Goal: Find specific page/section: Find specific page/section

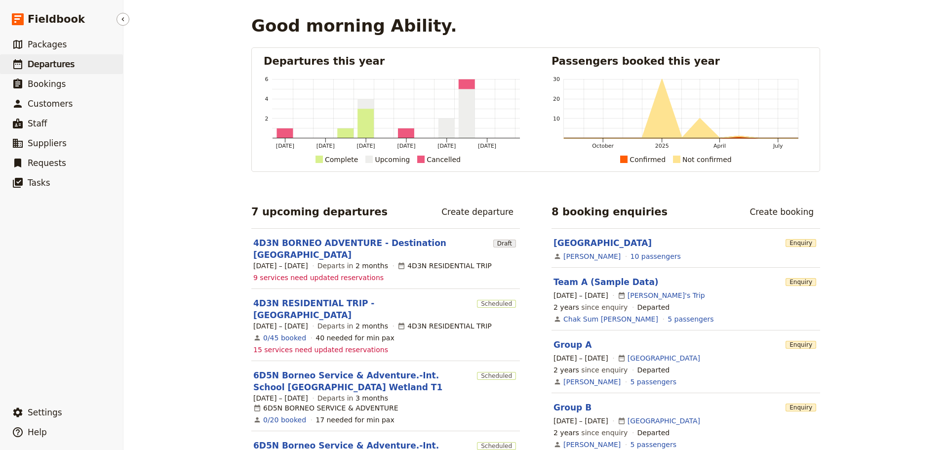
click at [74, 68] on link "​ Departures" at bounding box center [61, 64] width 123 height 20
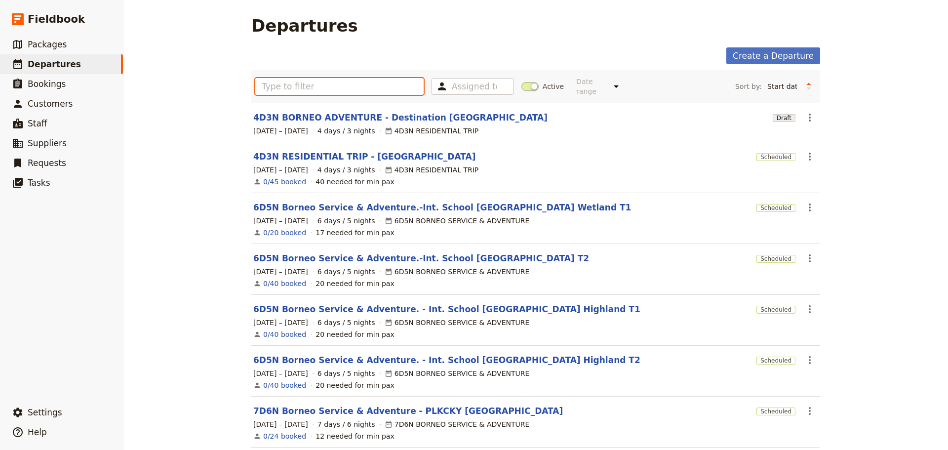
click at [292, 88] on input "text" at bounding box center [339, 86] width 168 height 17
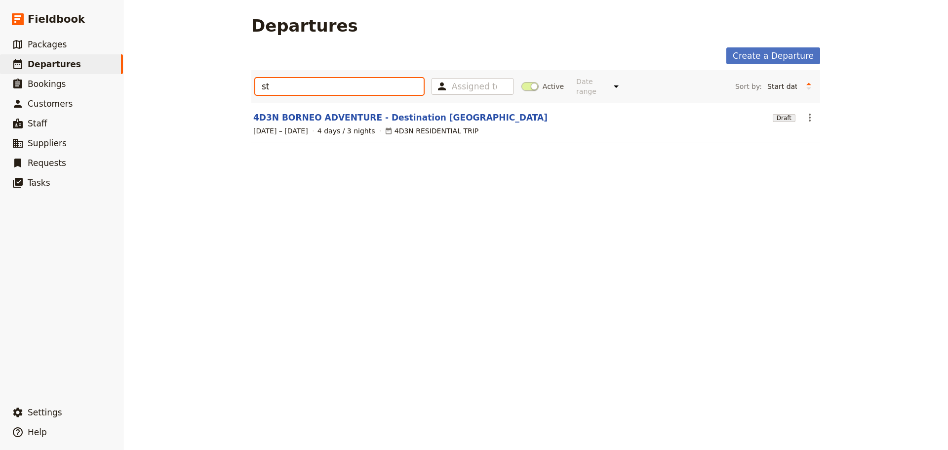
type input "st"
click at [526, 82] on span at bounding box center [529, 86] width 17 height 9
click at [521, 81] on input "Active" at bounding box center [521, 81] width 0 height 0
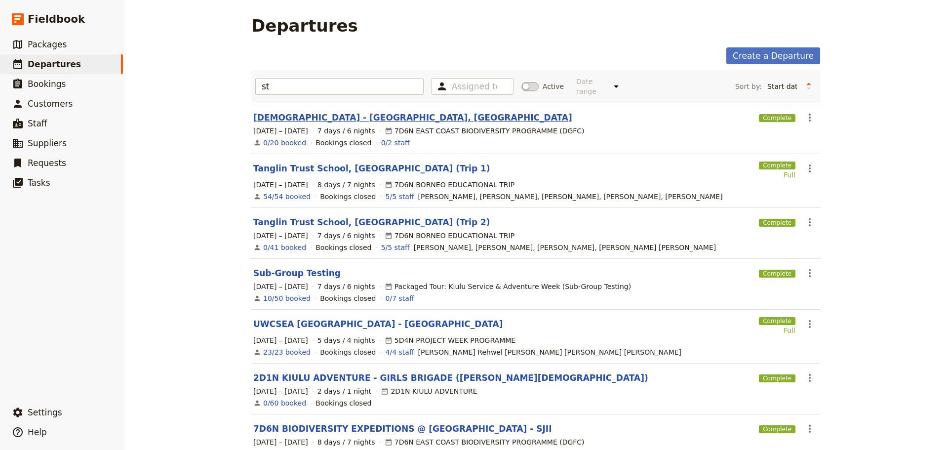
click at [355, 112] on link "[DEMOGRAPHIC_DATA] - [GEOGRAPHIC_DATA], [GEOGRAPHIC_DATA]" at bounding box center [412, 118] width 319 height 12
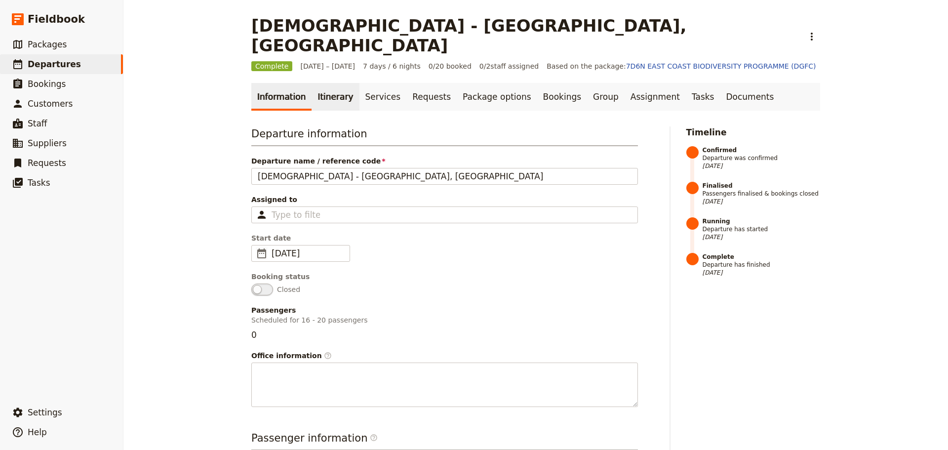
click at [337, 83] on link "Itinerary" at bounding box center [334, 97] width 47 height 28
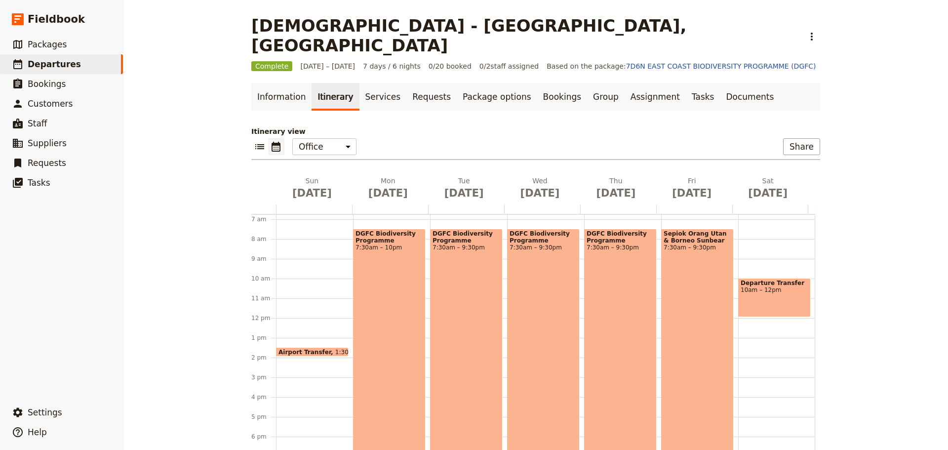
scroll to position [148, 0]
